Goal: Browse casually

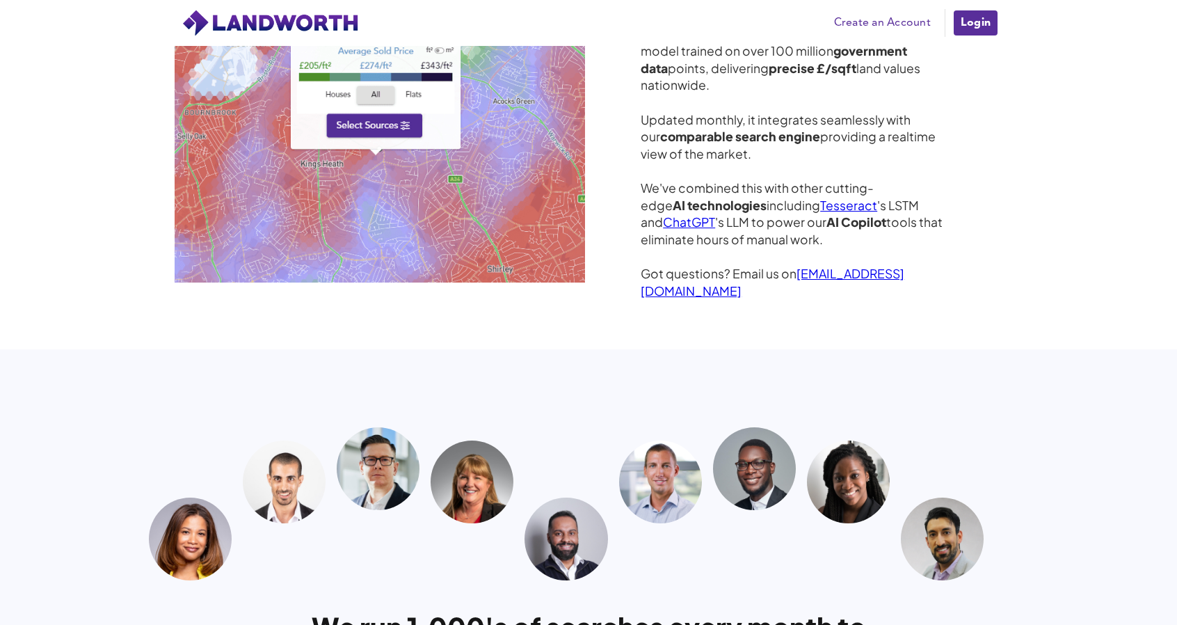
scroll to position [3538, 0]
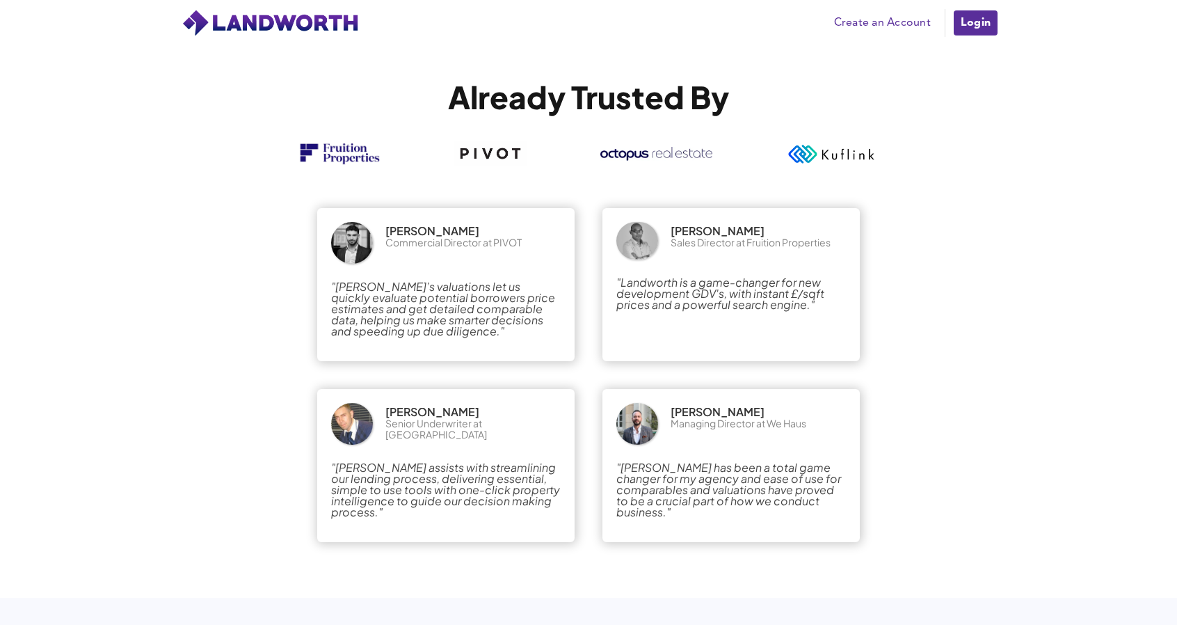
scroll to position [2436, 0]
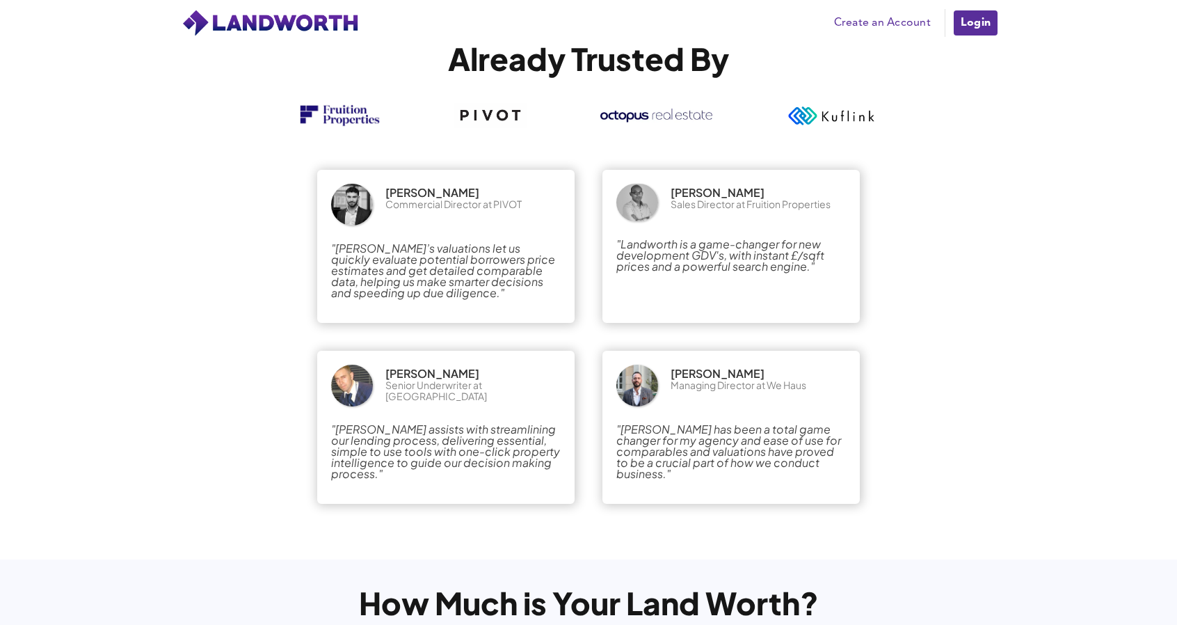
click at [394, 244] on em ""[PERSON_NAME]’s valuations let us quickly evaluate potential borrowers price e…" at bounding box center [443, 270] width 224 height 59
drag, startPoint x: 420, startPoint y: 193, endPoint x: 409, endPoint y: 193, distance: 11.1
click at [418, 193] on div "[PERSON_NAME]" at bounding box center [433, 192] width 94 height 11
click at [331, 193] on div "Andreas Yianni Commercial Director at PIVOT "Landworth’s valuations let us quic…" at bounding box center [445, 246] width 257 height 153
click at [347, 205] on img at bounding box center [352, 205] width 42 height 42
